Goal: Task Accomplishment & Management: Use online tool/utility

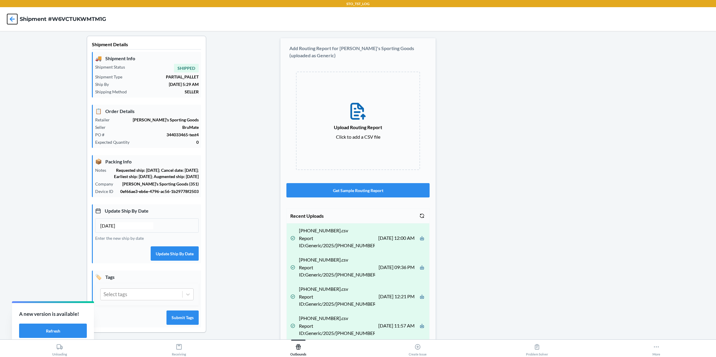
click at [14, 18] on icon at bounding box center [12, 19] width 10 height 10
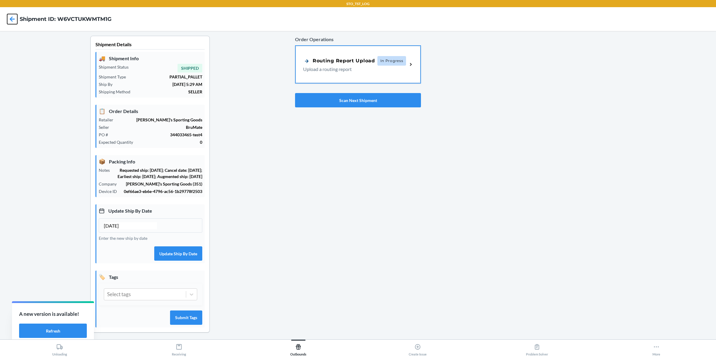
click at [14, 18] on icon at bounding box center [12, 19] width 10 height 10
click at [350, 98] on button "Scan Next Shipment" at bounding box center [358, 100] width 126 height 14
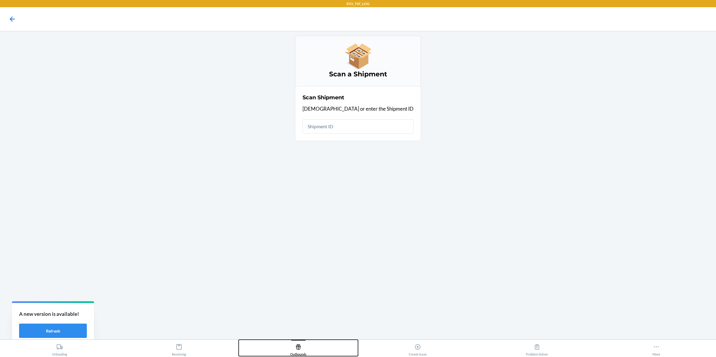
click at [300, 344] on icon at bounding box center [298, 347] width 7 height 7
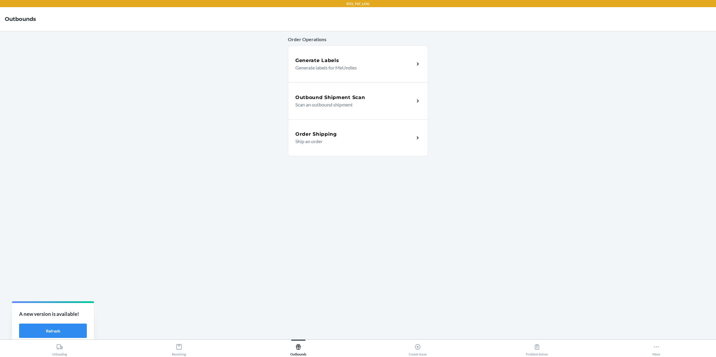
click at [336, 190] on div "Order Operations Generate Labels Generate labels for MeUndies Outbound Shipment…" at bounding box center [358, 185] width 140 height 299
click at [306, 134] on h5 "Order Shipping" at bounding box center [315, 134] width 41 height 7
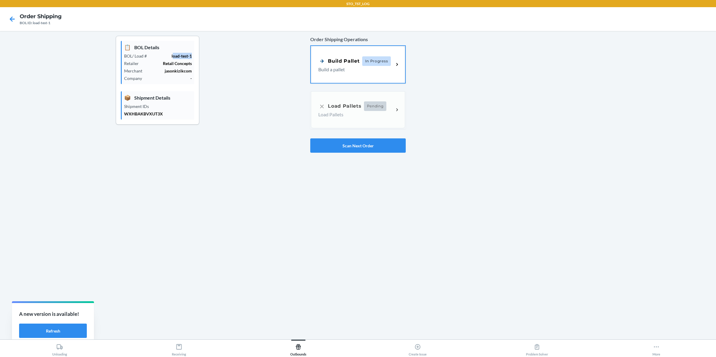
drag, startPoint x: 172, startPoint y: 55, endPoint x: 226, endPoint y: 55, distance: 53.7
click at [226, 55] on div "📋 BOL Details BOL/ Load # load-test-1 Retailer Retail Concepts Merchant jasonki…" at bounding box center [158, 94] width 306 height 117
click at [217, 69] on div "📋 BOL Details BOL/ Load # load-test-1 Retailer Retail Concepts Merchant jasonki…" at bounding box center [158, 94] width 306 height 117
drag, startPoint x: 171, startPoint y: 54, endPoint x: 201, endPoint y: 54, distance: 29.5
click at [201, 54] on div "📋 BOL Details BOL/ Load # load-test-1 Retailer Retail Concepts Merchant jasonki…" at bounding box center [158, 94] width 306 height 117
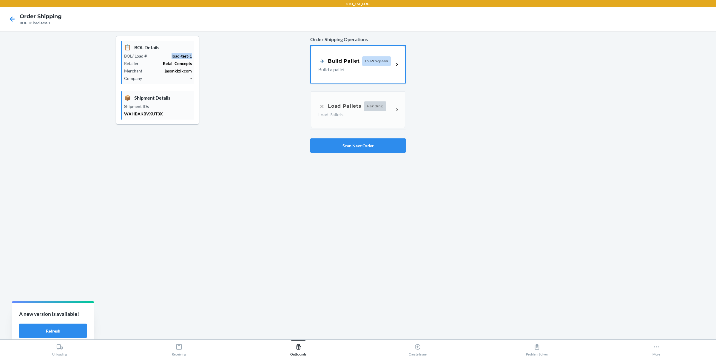
copy p "load-test-1"
click at [149, 113] on p "WXHBAKBVXUT3X" at bounding box center [158, 114] width 68 height 6
copy p "WXHBAKBVXUT3X"
click at [12, 16] on icon at bounding box center [12, 18] width 5 height 5
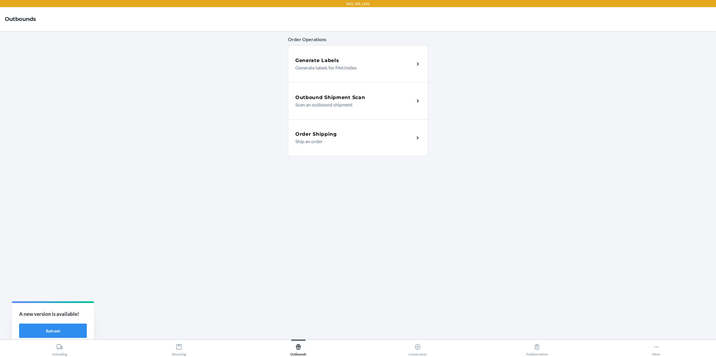
click at [322, 84] on div "Outbound Shipment Scan Scan an outbound shipment" at bounding box center [358, 100] width 140 height 37
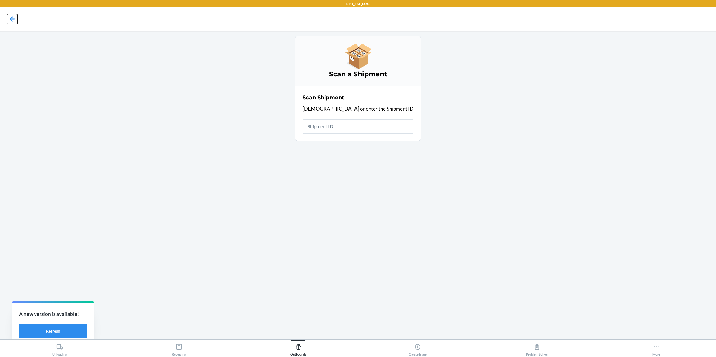
click at [10, 20] on icon at bounding box center [12, 19] width 10 height 10
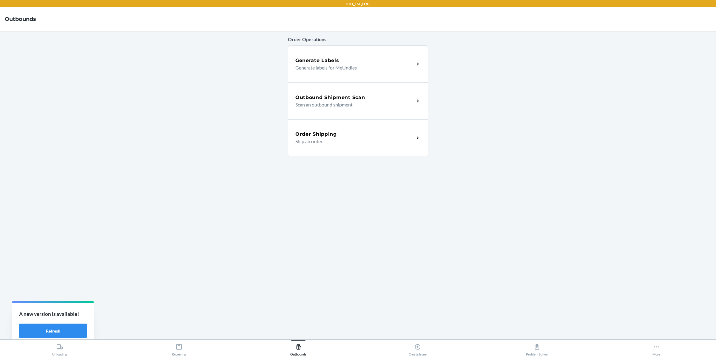
click at [358, 98] on h5 "Outbound Shipment Scan" at bounding box center [330, 97] width 70 height 7
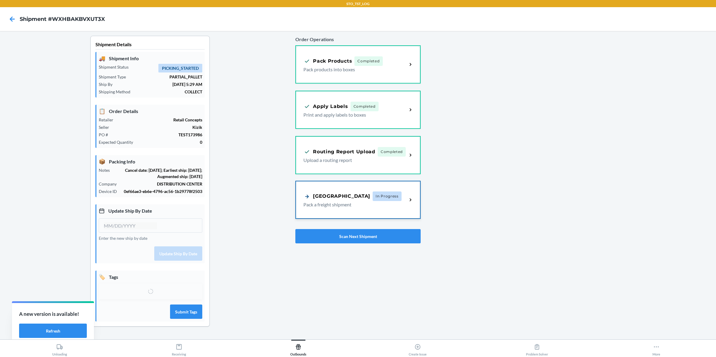
type input "07/26/2025"
click at [385, 202] on p "Pack a freight shipment" at bounding box center [352, 204] width 99 height 7
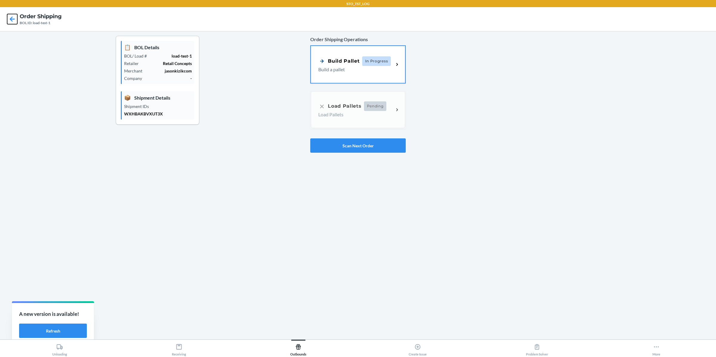
click at [13, 21] on icon at bounding box center [12, 19] width 10 height 10
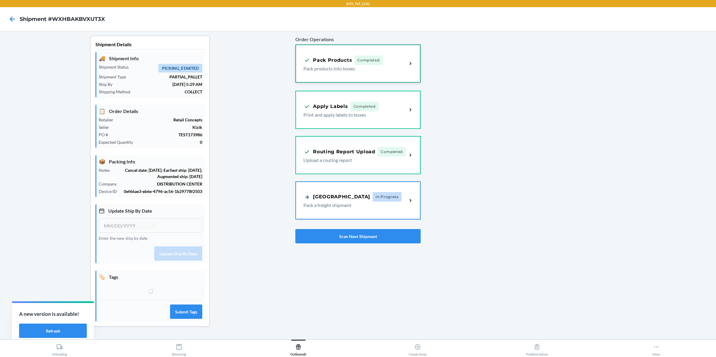
click at [360, 63] on span "Completed" at bounding box center [368, 61] width 28 height 10
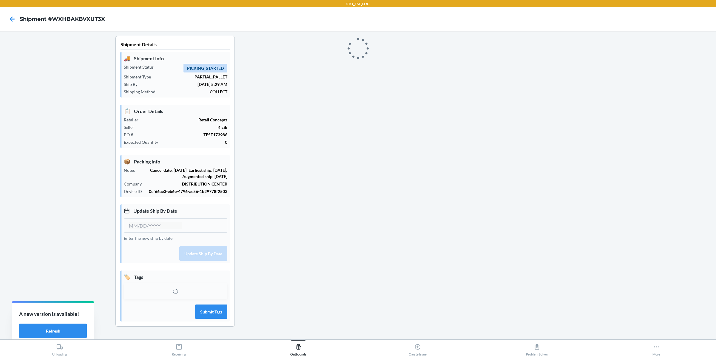
type input "07/26/2025"
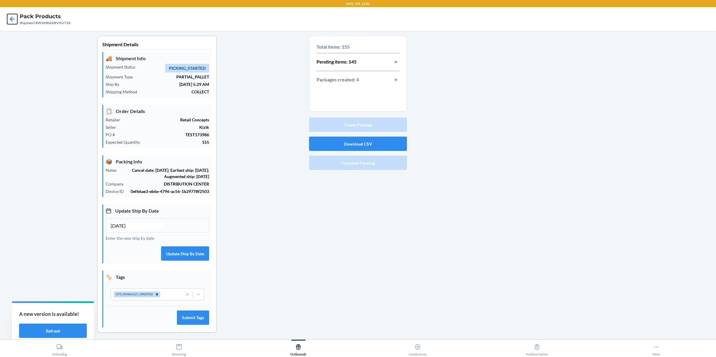
click at [15, 20] on icon at bounding box center [12, 19] width 10 height 10
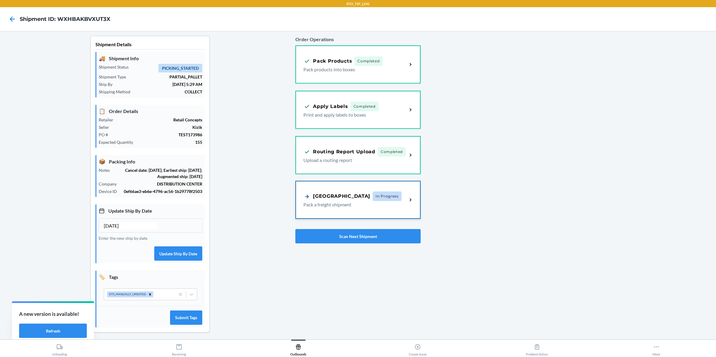
click at [346, 214] on div "Pallet Building In Progress Pack a freight shipment" at bounding box center [358, 199] width 124 height 37
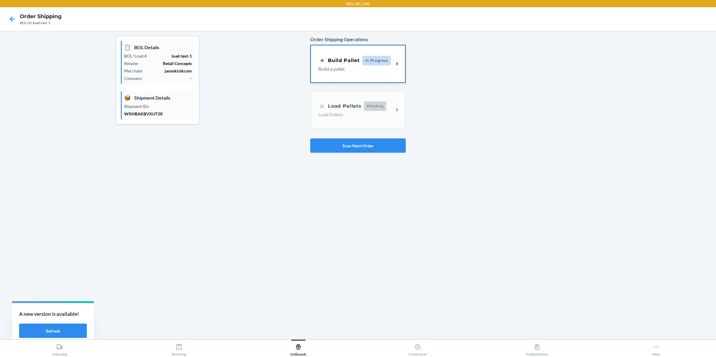
click at [362, 69] on p "Build a pallet" at bounding box center [353, 68] width 70 height 7
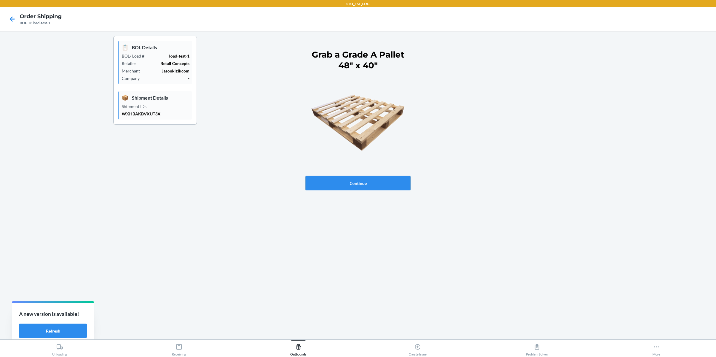
click at [350, 186] on button "Continue" at bounding box center [358, 183] width 105 height 14
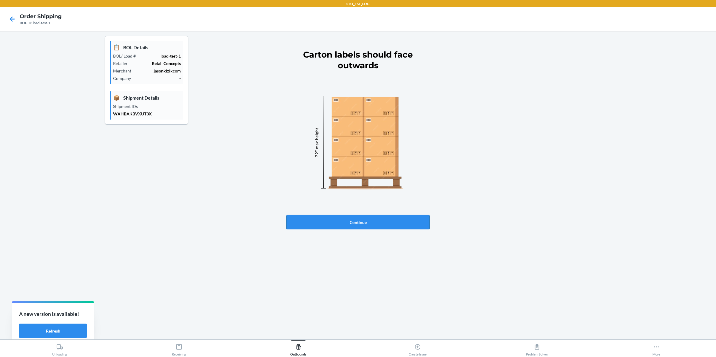
click at [358, 223] on button "Continue" at bounding box center [357, 222] width 143 height 14
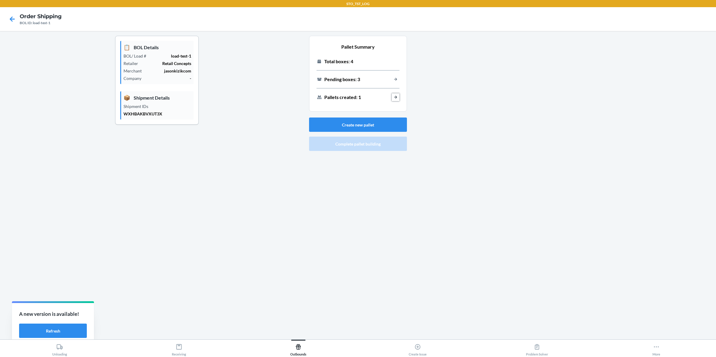
click at [396, 95] on button "load-out-pallet-building-view-created-pallets-button-text" at bounding box center [396, 97] width 8 height 8
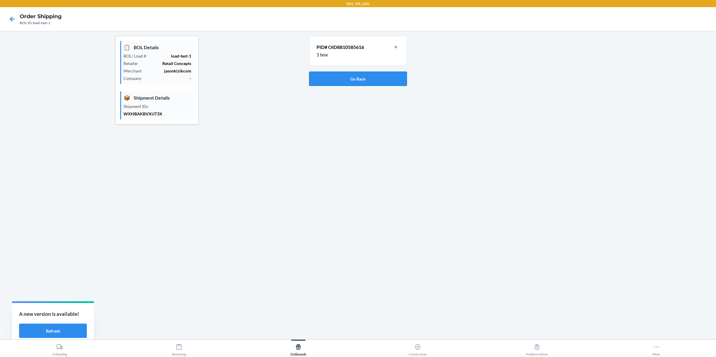
click at [367, 79] on button "Go Back" at bounding box center [358, 79] width 98 height 14
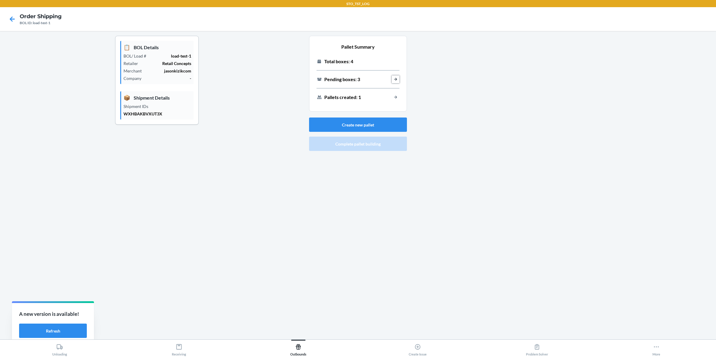
click at [397, 76] on button "load-out-pallet-building-view-pending-packages-button-text" at bounding box center [396, 79] width 8 height 8
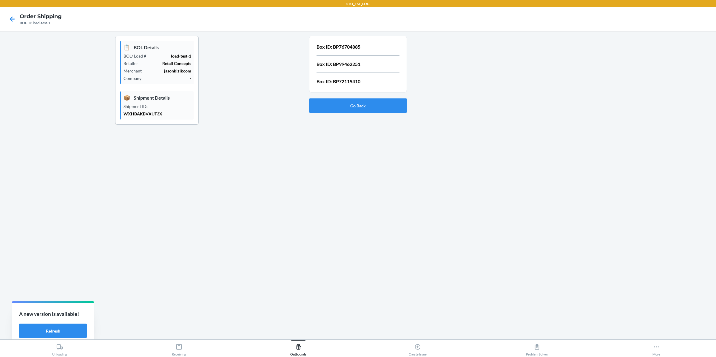
click at [348, 44] on p "Box ID: BP76704885" at bounding box center [358, 46] width 83 height 7
copy p "BP76704885"
click at [357, 102] on button "Go Back" at bounding box center [358, 105] width 98 height 14
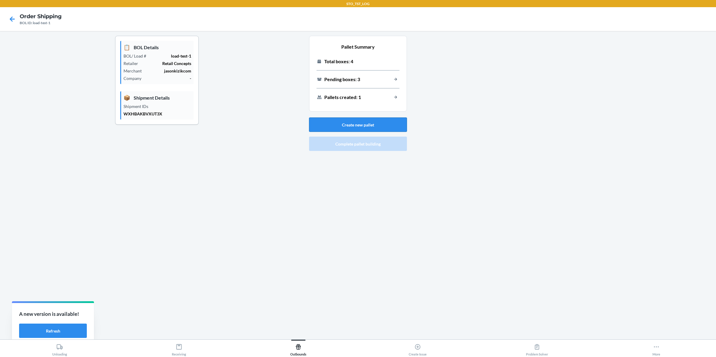
click at [363, 127] on button "Create new pallet" at bounding box center [358, 125] width 98 height 14
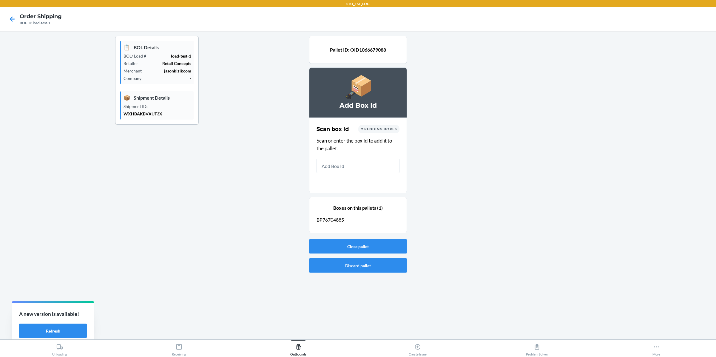
click at [376, 127] on span "2 pending boxes" at bounding box center [379, 129] width 36 height 4
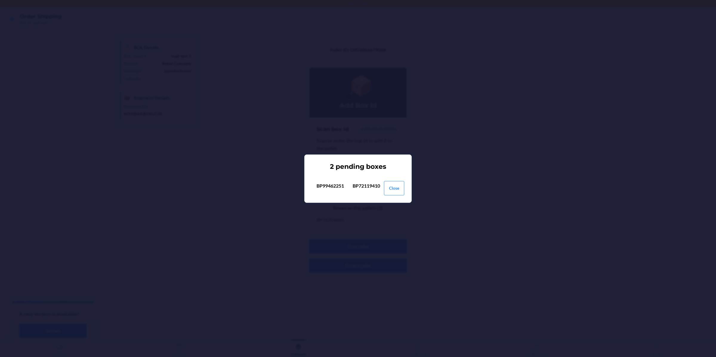
click at [340, 184] on p "BP99462251" at bounding box center [330, 185] width 27 height 7
copy p "BP99462251"
click at [398, 191] on button "Close" at bounding box center [394, 188] width 20 height 14
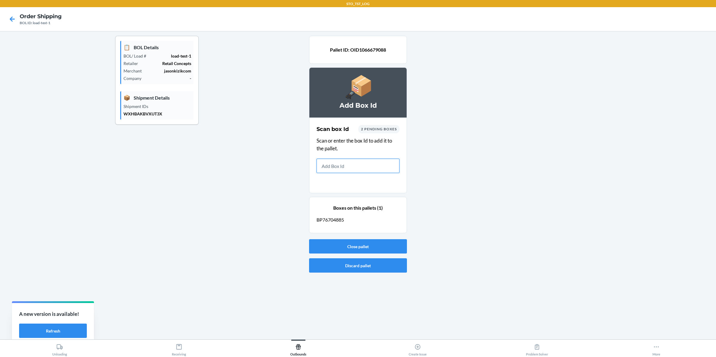
click at [354, 167] on input "text" at bounding box center [358, 166] width 83 height 14
paste input "text"
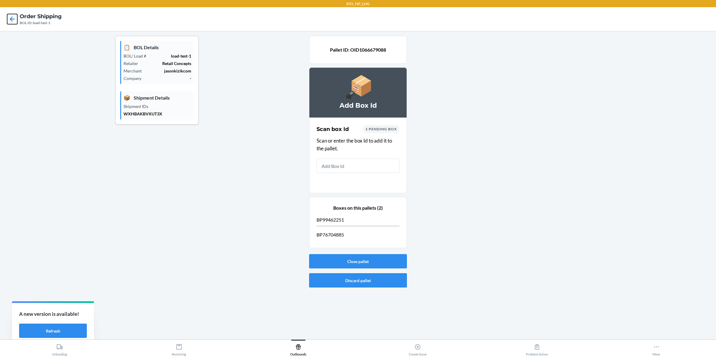
click at [10, 17] on icon at bounding box center [12, 19] width 10 height 10
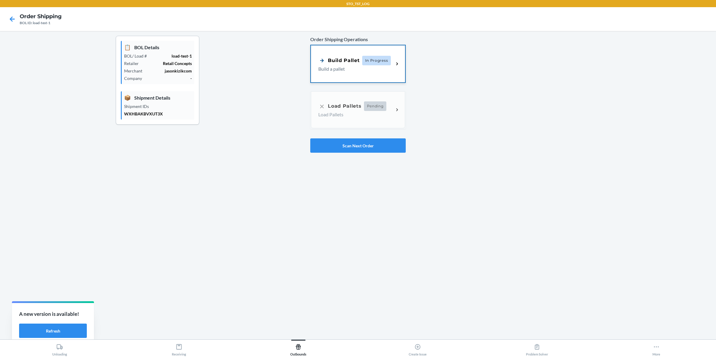
click at [330, 64] on div "Build Pallet" at bounding box center [338, 60] width 41 height 7
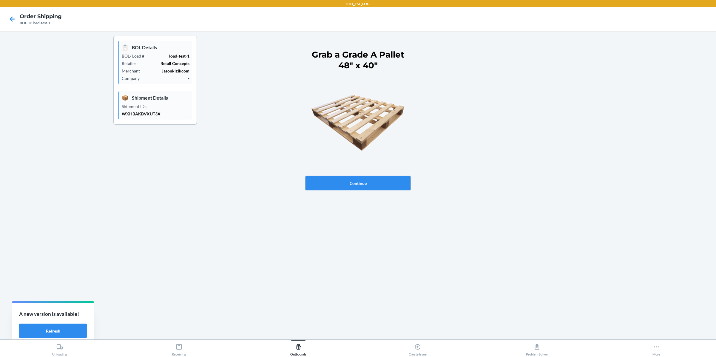
click at [364, 187] on button "Continue" at bounding box center [358, 183] width 105 height 14
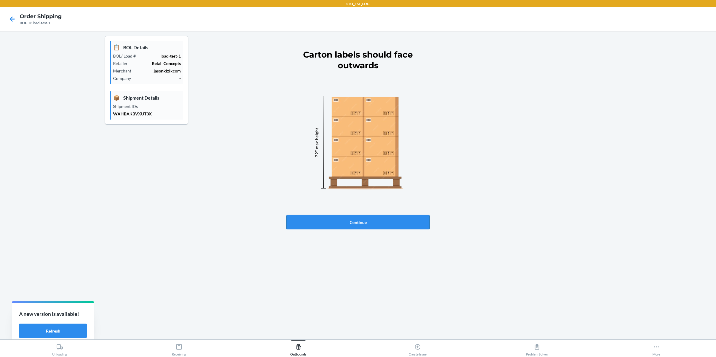
click at [348, 216] on button "Continue" at bounding box center [357, 222] width 143 height 14
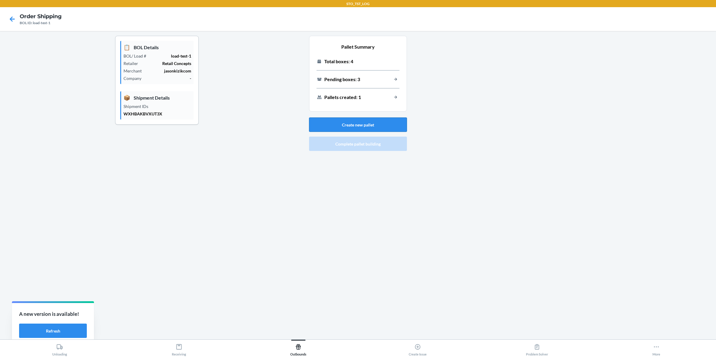
click at [357, 121] on button "Create new pallet" at bounding box center [358, 125] width 98 height 14
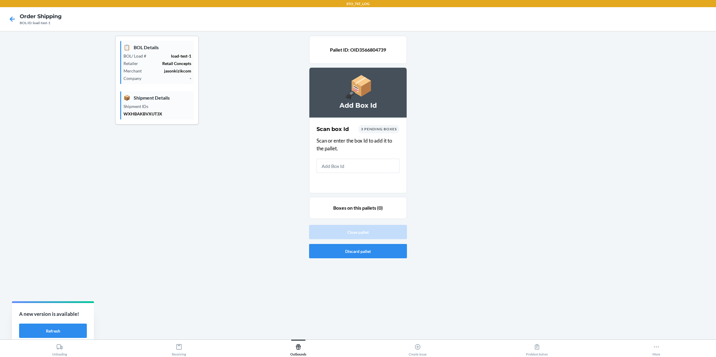
click at [383, 128] on span "3 pending boxes" at bounding box center [379, 129] width 36 height 4
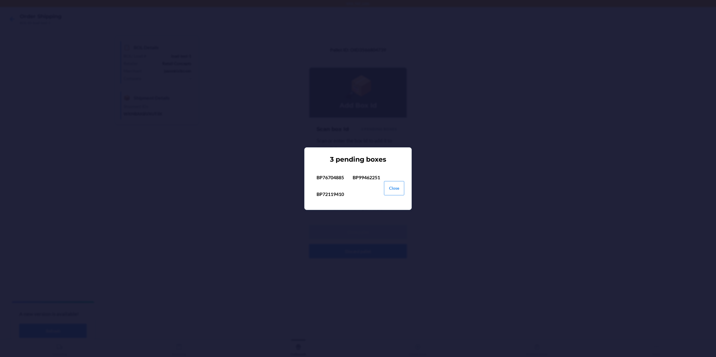
click at [337, 178] on p "BP76704885" at bounding box center [330, 177] width 27 height 7
copy p "BP76704885"
click at [372, 178] on p "BP99462251" at bounding box center [366, 177] width 27 height 7
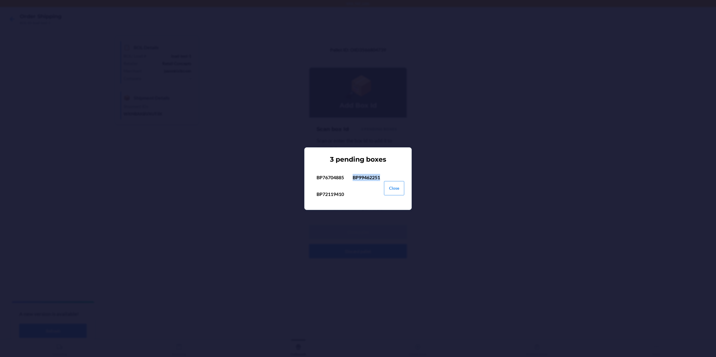
copy p "BP99462251"
click at [326, 195] on p "BP72119410" at bounding box center [330, 194] width 27 height 7
copy p "BP72119410"
click at [389, 190] on button "Close" at bounding box center [394, 188] width 20 height 14
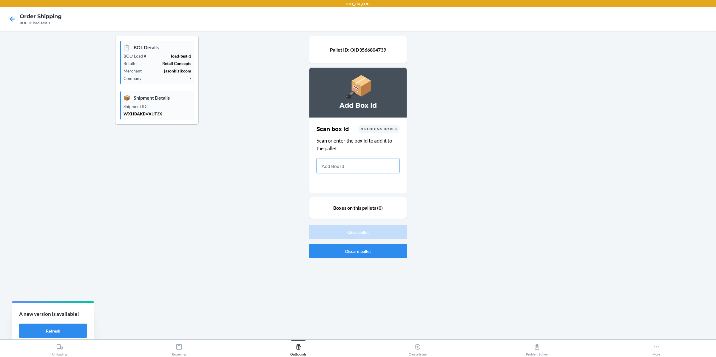
click at [354, 167] on input "text" at bounding box center [358, 166] width 83 height 14
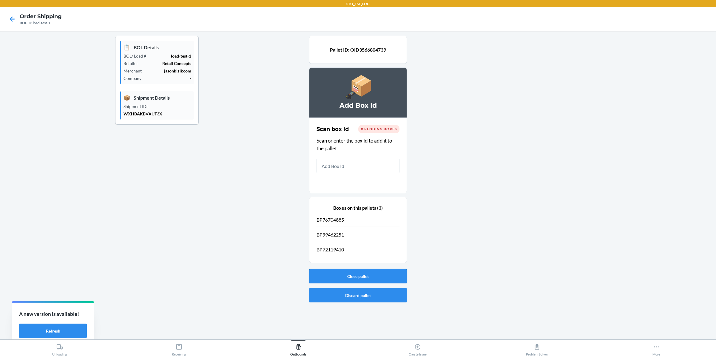
click at [357, 276] on button "Close pallet" at bounding box center [358, 276] width 98 height 14
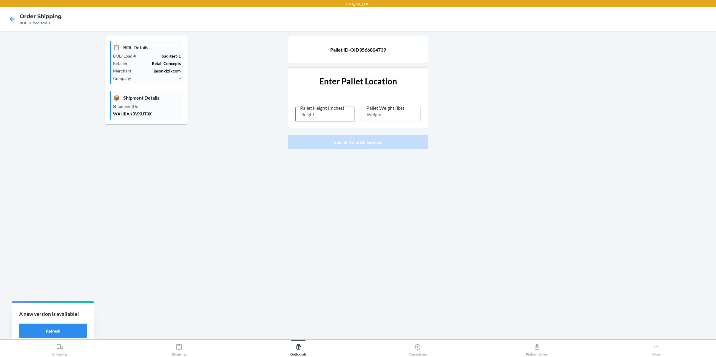
click at [316, 114] on input "Pallet Height (Inches)" at bounding box center [324, 114] width 59 height 14
type input "23"
click at [378, 120] on input "Pallet Weight (lbs)" at bounding box center [391, 114] width 59 height 14
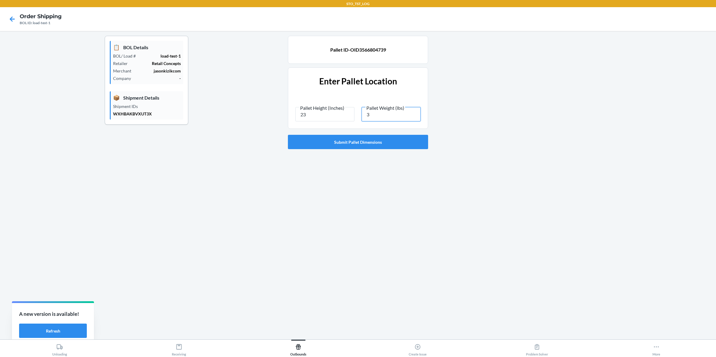
type input "34"
click at [372, 140] on button "Submit Pallet Dimensions" at bounding box center [358, 142] width 140 height 14
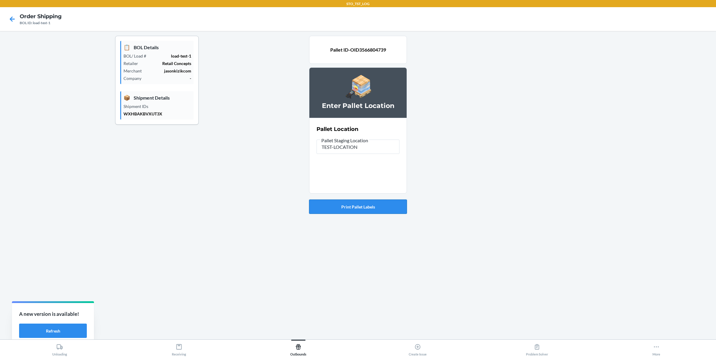
type input "TEST-LOCATION"
click at [368, 210] on button "Print Pallet Labels" at bounding box center [358, 207] width 98 height 14
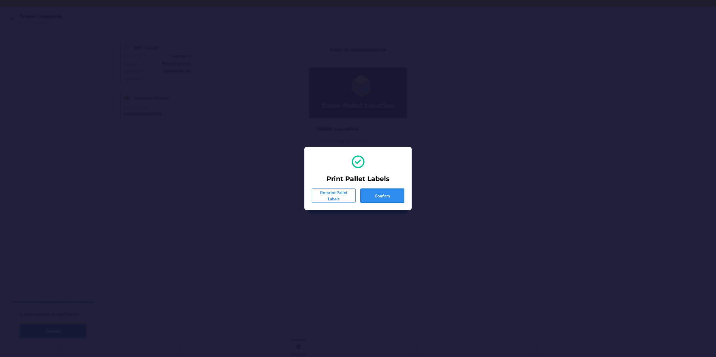
click at [389, 194] on button "Confirm" at bounding box center [382, 196] width 44 height 14
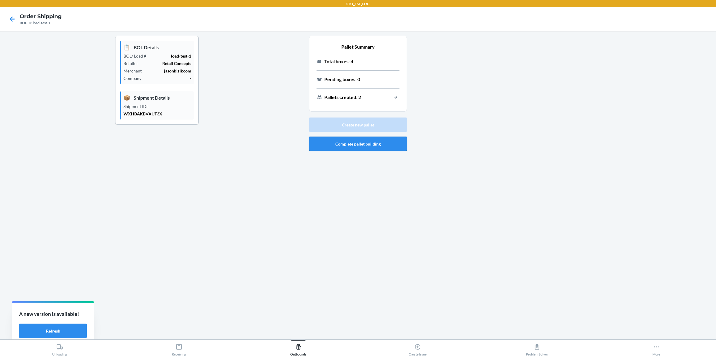
click at [380, 142] on button "Complete pallet building" at bounding box center [358, 144] width 98 height 14
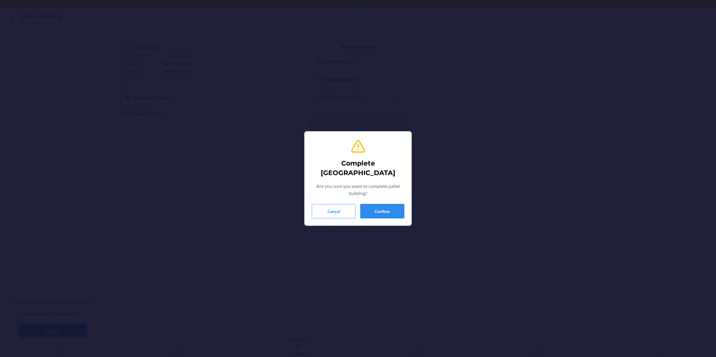
click at [380, 206] on button "Confirm" at bounding box center [382, 211] width 44 height 14
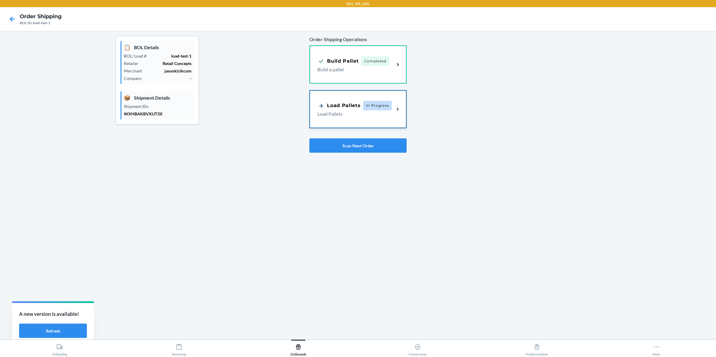
click at [391, 114] on div "Load Pallets In Progress Load Pallets" at bounding box center [355, 109] width 77 height 17
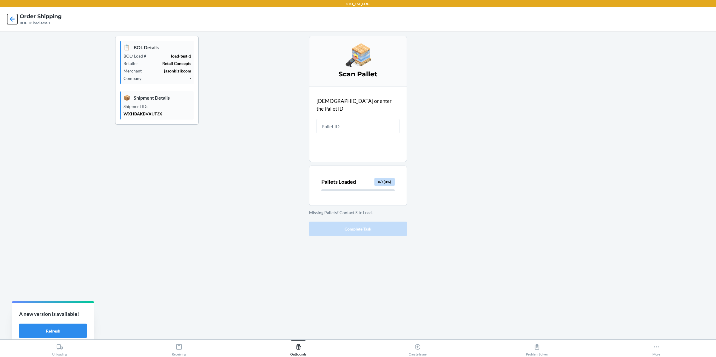
click at [12, 19] on icon at bounding box center [12, 18] width 5 height 5
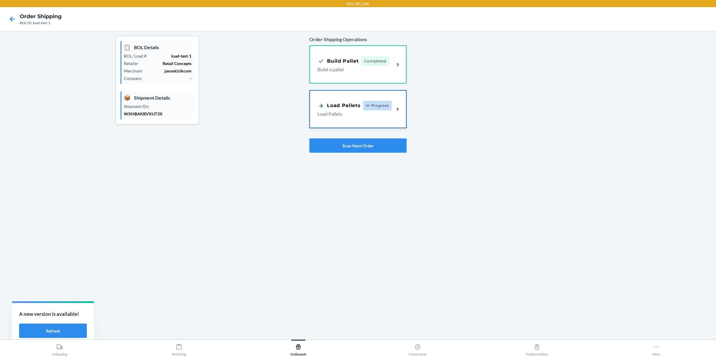
click at [364, 115] on p "Load Pallets" at bounding box center [353, 113] width 72 height 7
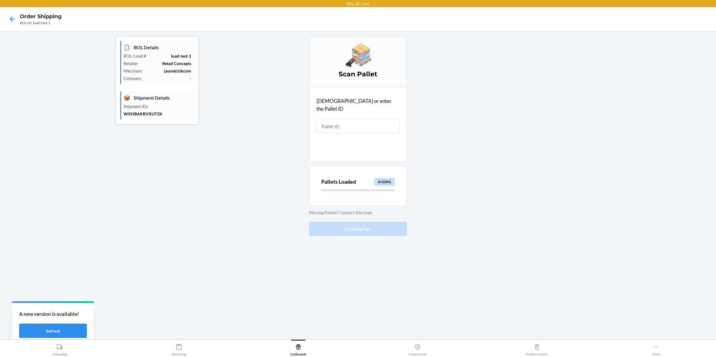
drag, startPoint x: 377, startPoint y: 184, endPoint x: 393, endPoint y: 184, distance: 16.7
click at [398, 184] on div "Pallets Loaded 0 / 2 ( 0 %)" at bounding box center [358, 184] width 83 height 23
drag, startPoint x: 376, startPoint y: 181, endPoint x: 392, endPoint y: 181, distance: 16.7
click at [392, 181] on div "0 / 2 ( 0 %)" at bounding box center [384, 182] width 20 height 8
click at [372, 186] on div "Pallets Loaded 0 / 2 ( 0 %)" at bounding box center [358, 184] width 83 height 23
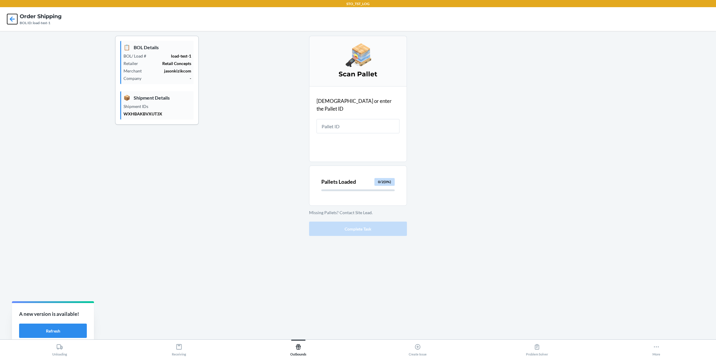
click at [17, 21] on icon at bounding box center [12, 19] width 10 height 10
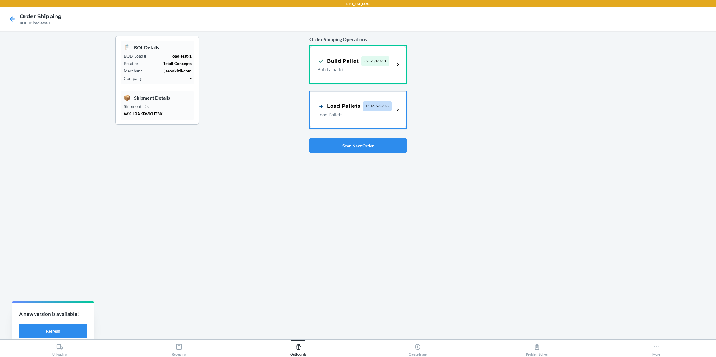
click at [382, 90] on div "Order Shipping Operations Build Pallet Completed Build a pallet Load Pallets In…" at bounding box center [357, 94] width 97 height 122
click at [383, 72] on p "Build a pallet" at bounding box center [353, 68] width 72 height 7
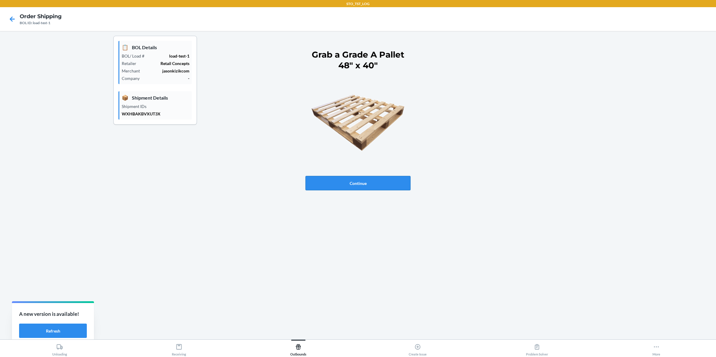
click at [361, 181] on button "Continue" at bounding box center [358, 183] width 105 height 14
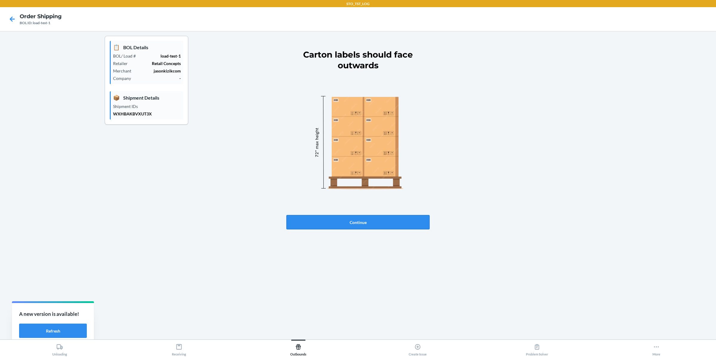
click at [353, 218] on button "Continue" at bounding box center [357, 222] width 143 height 14
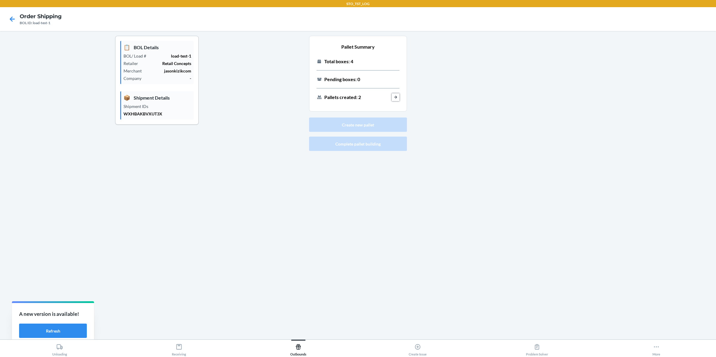
click at [394, 95] on button "load-out-pallet-building-view-created-pallets-button-text" at bounding box center [396, 97] width 8 height 8
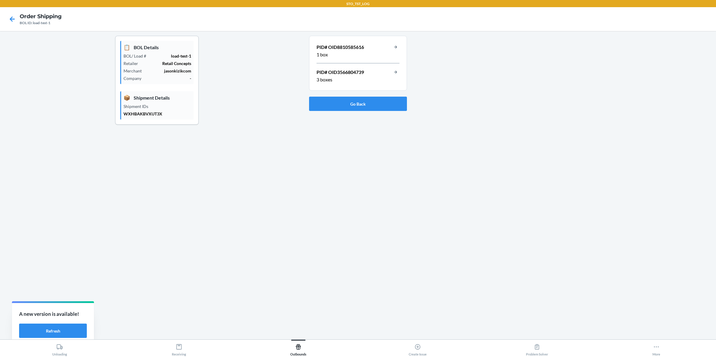
click at [354, 50] on p "PID# OID8810585616" at bounding box center [340, 47] width 47 height 7
click at [347, 48] on p "PID# OID8810585616" at bounding box center [340, 47] width 47 height 7
click at [346, 75] on p "PID# OID3566804739" at bounding box center [340, 72] width 47 height 7
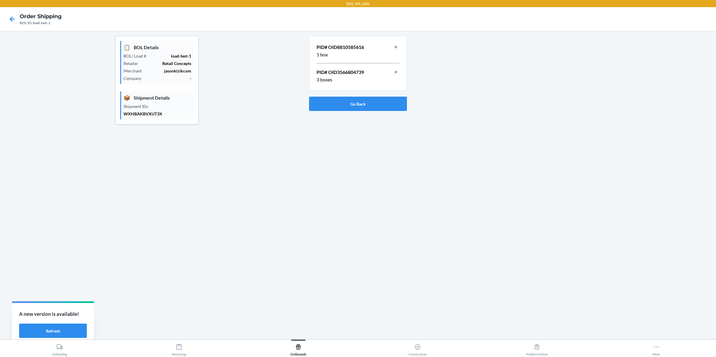
click at [349, 71] on p "PID# OID3566804739" at bounding box center [340, 72] width 47 height 7
copy p "OID3566804739"
click at [352, 103] on button "Go Back" at bounding box center [358, 104] width 98 height 14
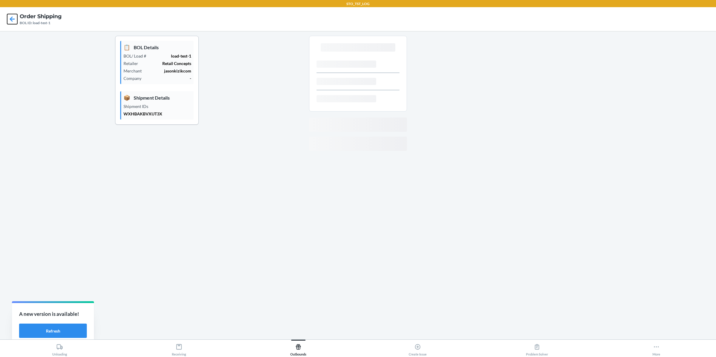
click at [16, 19] on icon at bounding box center [12, 19] width 10 height 10
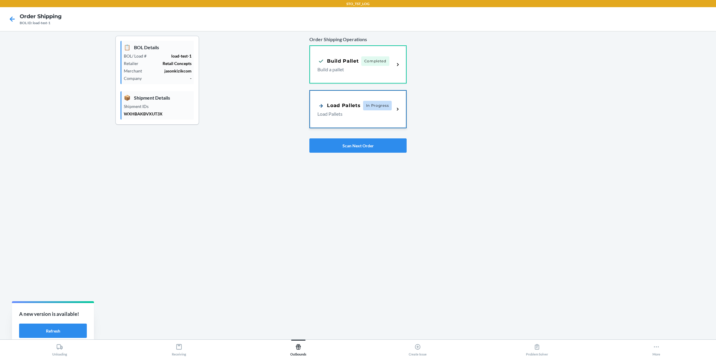
click at [390, 118] on div "Load Pallets In Progress Load Pallets" at bounding box center [358, 109] width 96 height 37
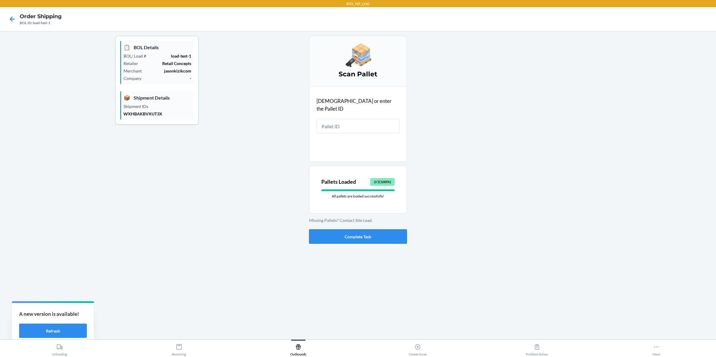
click at [359, 235] on button "Complete Task" at bounding box center [358, 236] width 98 height 14
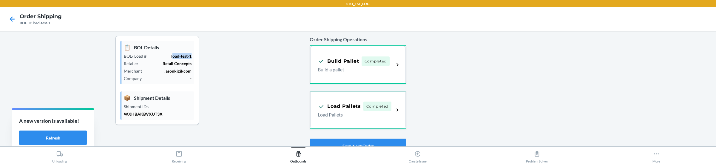
drag, startPoint x: 172, startPoint y: 56, endPoint x: 207, endPoint y: 56, distance: 34.9
click at [207, 56] on div "📋 BOL Details BOL/ Load # load-test-1 Retailer Retail Concepts Merchant jasonki…" at bounding box center [157, 94] width 305 height 117
click at [168, 56] on p "load-test-1" at bounding box center [171, 56] width 40 height 6
drag, startPoint x: 171, startPoint y: 56, endPoint x: 193, endPoint y: 56, distance: 22.4
click at [193, 56] on div "📋 BOL Details BOL/ Load # load-test-1 Retailer Retail Concepts Merchant jasonki…" at bounding box center [157, 62] width 73 height 43
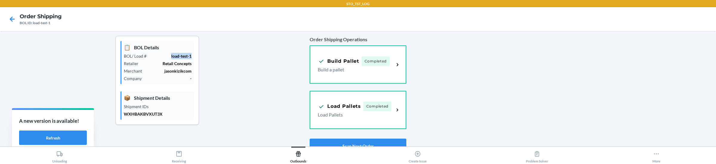
copy p "load-test-1"
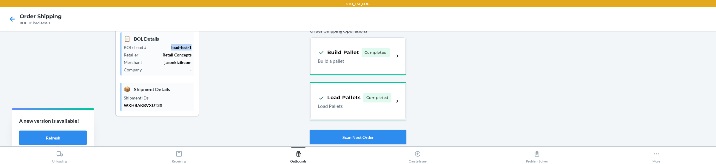
click at [352, 134] on button "Scan Next Order" at bounding box center [358, 137] width 96 height 14
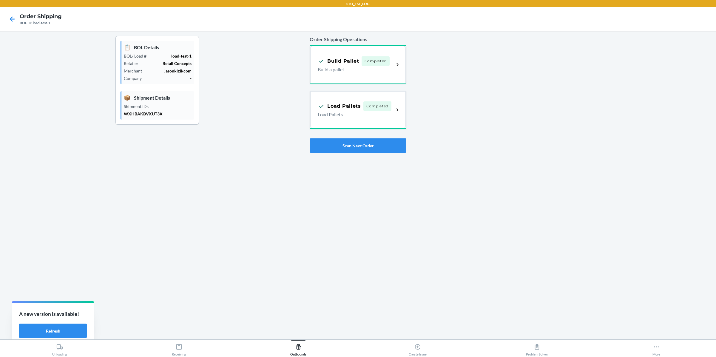
click at [152, 115] on p "WXHBAKBVXUT3X" at bounding box center [158, 114] width 68 height 6
copy p "WXHBAKBVXUT3X"
click at [339, 141] on button "Scan Next Order" at bounding box center [358, 145] width 96 height 14
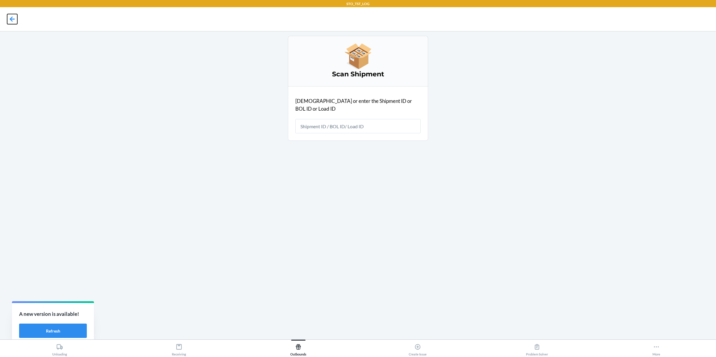
click at [14, 19] on icon at bounding box center [12, 18] width 5 height 5
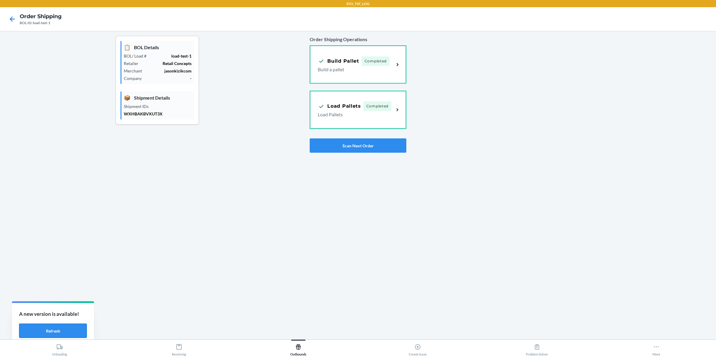
click at [54, 327] on button "Refresh" at bounding box center [53, 331] width 68 height 14
drag, startPoint x: 171, startPoint y: 56, endPoint x: 191, endPoint y: 55, distance: 19.7
click at [191, 56] on p "load-test-1" at bounding box center [171, 56] width 40 height 6
click at [342, 143] on button "Scan Next Order" at bounding box center [358, 145] width 96 height 14
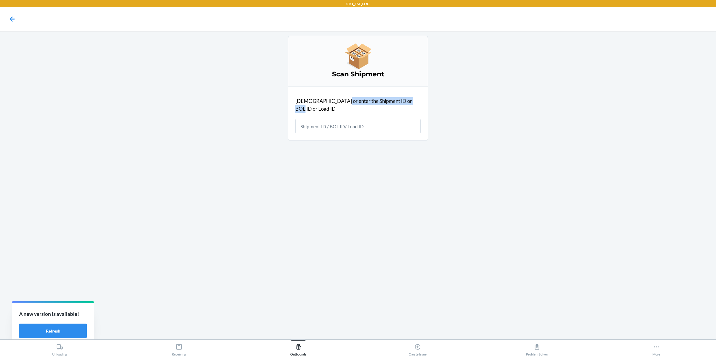
drag, startPoint x: 340, startPoint y: 100, endPoint x: 417, endPoint y: 100, distance: 76.7
click at [417, 100] on section "[DEMOGRAPHIC_DATA] or enter the Shipment ID or BOL ID or Load ID" at bounding box center [358, 113] width 140 height 55
click at [366, 100] on p "[DEMOGRAPHIC_DATA] or enter the Shipment ID or BOL ID or Load ID" at bounding box center [357, 104] width 125 height 15
drag, startPoint x: 374, startPoint y: 101, endPoint x: 423, endPoint y: 101, distance: 48.9
click at [423, 101] on div "[DEMOGRAPHIC_DATA] Shipment [DEMOGRAPHIC_DATA] or enter the Shipment ID or BOL …" at bounding box center [358, 88] width 140 height 105
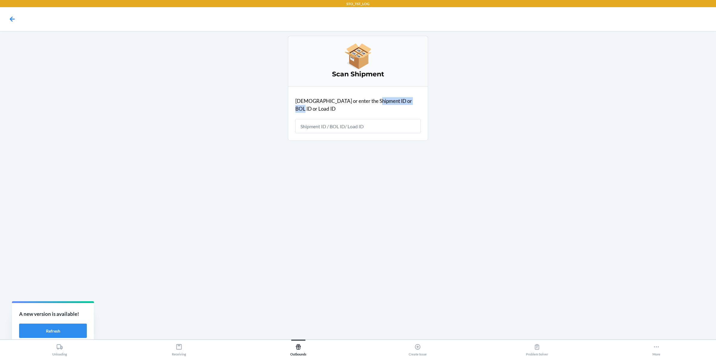
click at [420, 135] on div "[DEMOGRAPHIC_DATA] Shipment [DEMOGRAPHIC_DATA] or enter the Shipment ID or BOL …" at bounding box center [358, 185] width 140 height 299
drag, startPoint x: 339, startPoint y: 101, endPoint x: 367, endPoint y: 102, distance: 27.8
click at [367, 102] on p "[DEMOGRAPHIC_DATA] or enter the Shipment ID or BOL ID or Load ID" at bounding box center [357, 104] width 125 height 15
